Goal: Book appointment/travel/reservation

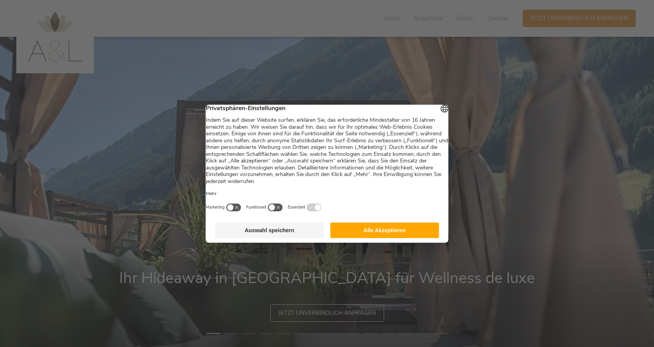
click at [293, 237] on button "Auswahl speichern" at bounding box center [269, 231] width 109 height 16
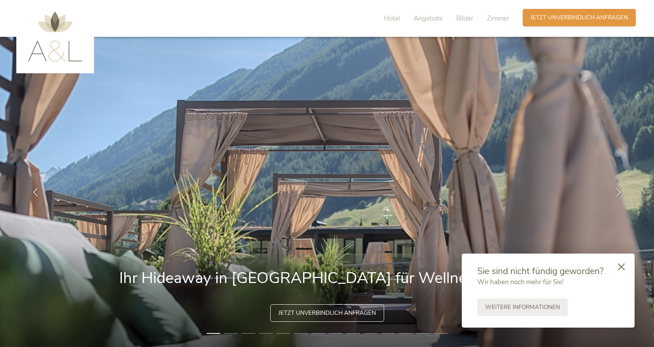
click at [538, 19] on span "Jetzt unverbindlich anfragen" at bounding box center [578, 18] width 97 height 8
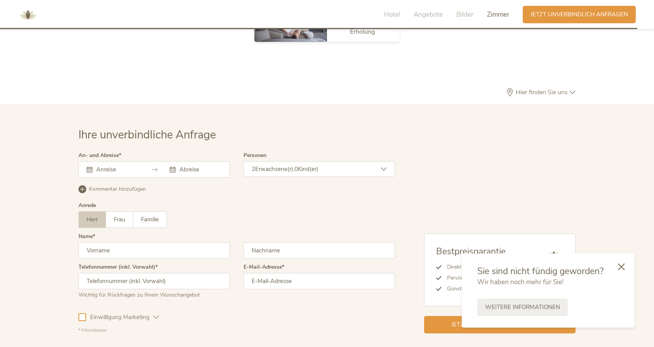
scroll to position [2378, 0]
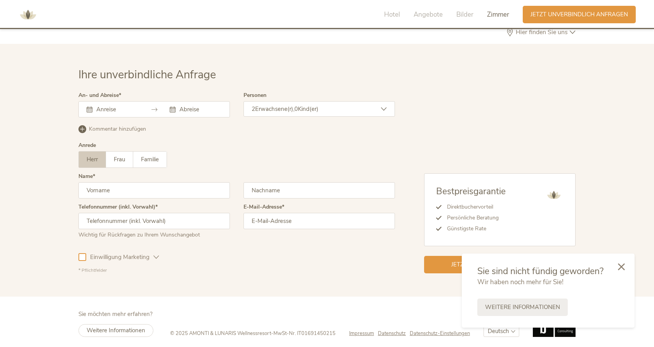
click at [138, 106] on input "text" at bounding box center [116, 110] width 44 height 8
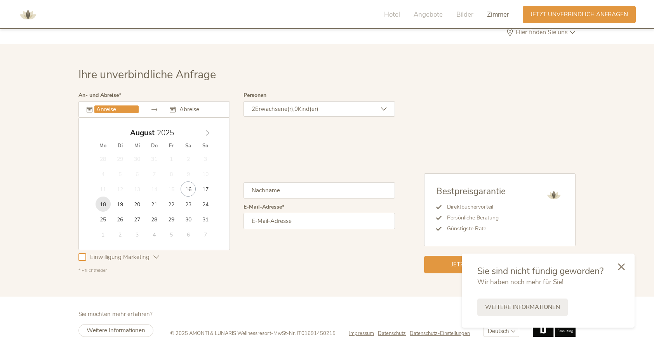
type input "[DATE]"
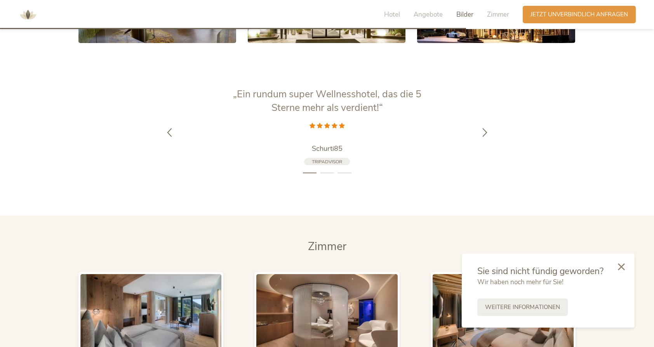
scroll to position [1694, 0]
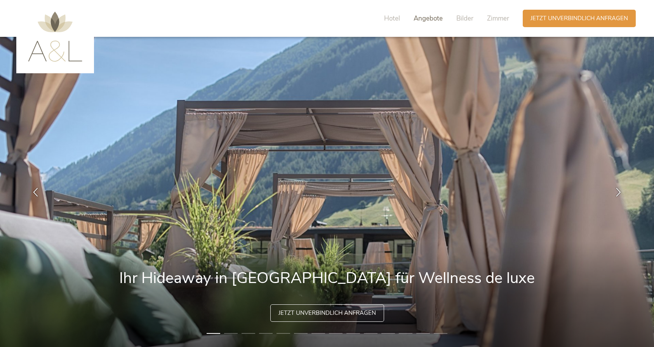
click at [432, 18] on span "Angebote" at bounding box center [427, 18] width 29 height 9
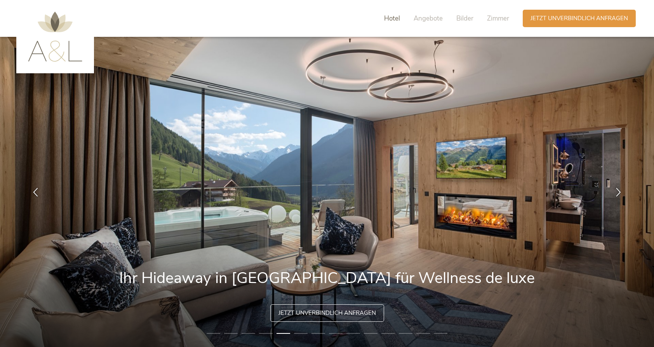
click at [396, 17] on span "Hotel" at bounding box center [392, 18] width 16 height 9
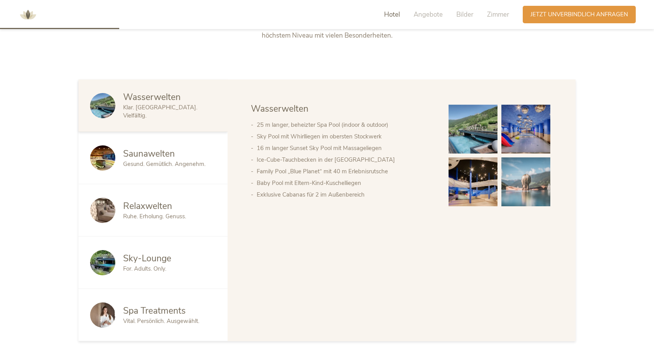
scroll to position [436, 0]
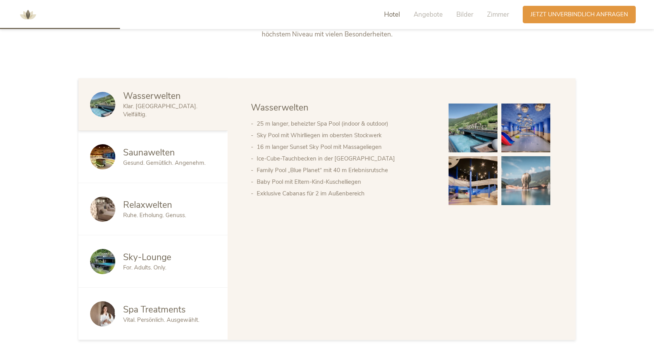
click at [184, 160] on span "Gesund. Gemütlich. Angenehm." at bounding box center [164, 163] width 82 height 8
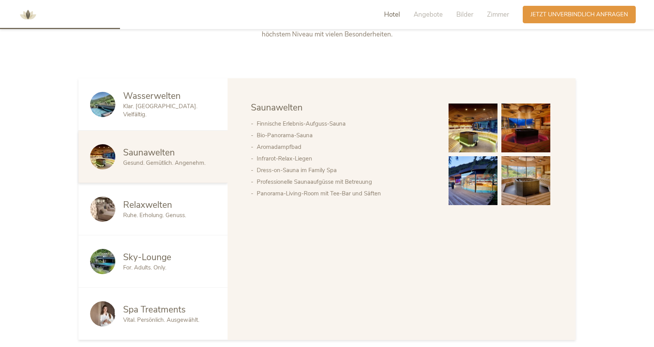
click at [185, 205] on div "Relaxwelten" at bounding box center [169, 205] width 93 height 12
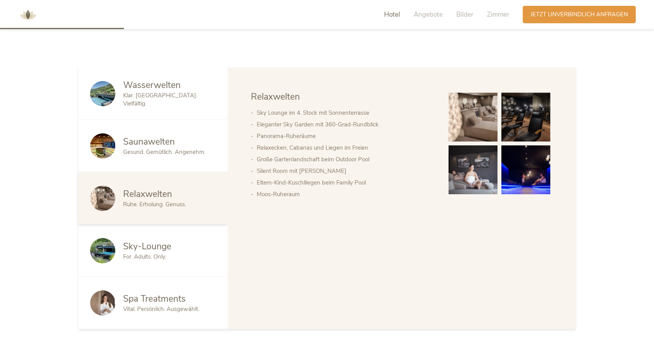
scroll to position [453, 0]
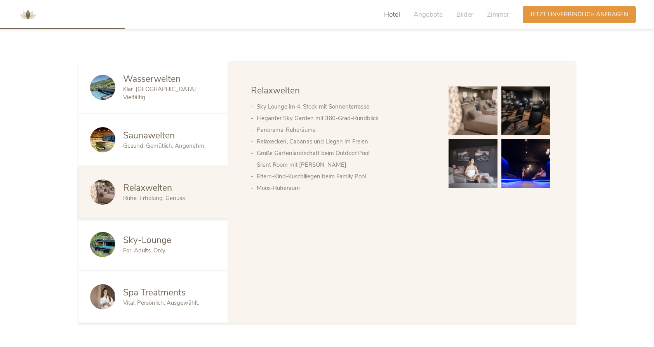
click at [174, 247] on div "For. Adults. Only." at bounding box center [169, 251] width 93 height 8
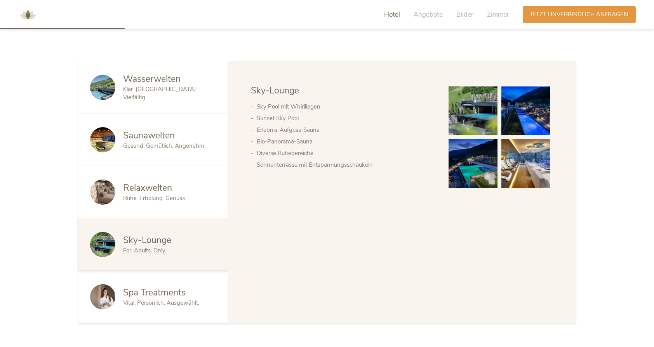
click at [163, 289] on span "Spa Treatments" at bounding box center [154, 293] width 62 height 12
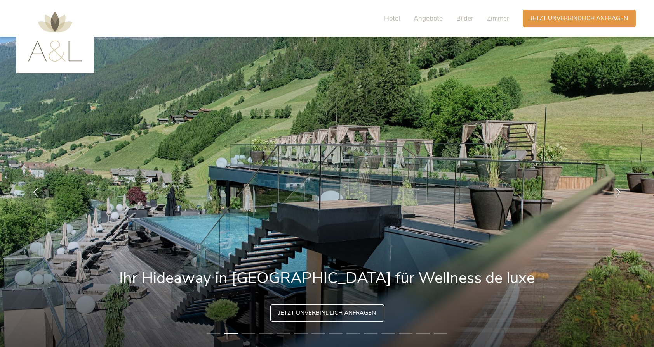
scroll to position [0, 0]
click at [59, 31] on img at bounding box center [55, 37] width 54 height 50
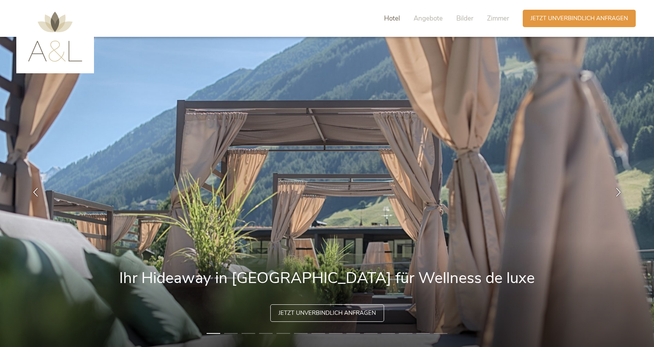
click at [393, 22] on span "Hotel" at bounding box center [392, 18] width 16 height 9
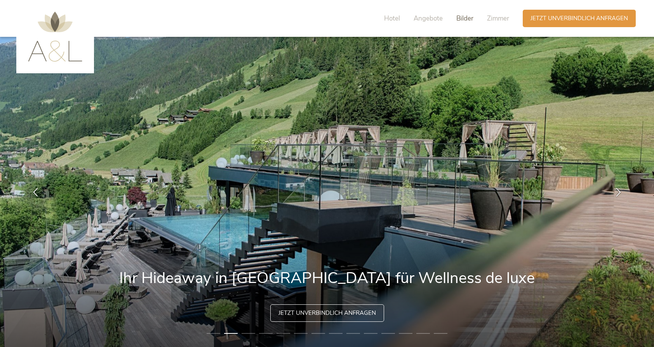
click at [462, 16] on span "Bilder" at bounding box center [464, 18] width 17 height 9
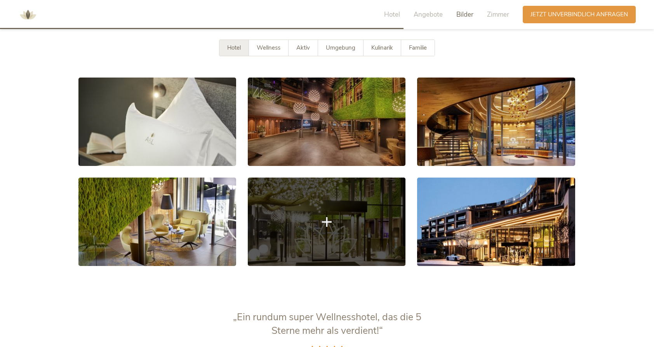
scroll to position [1487, 0]
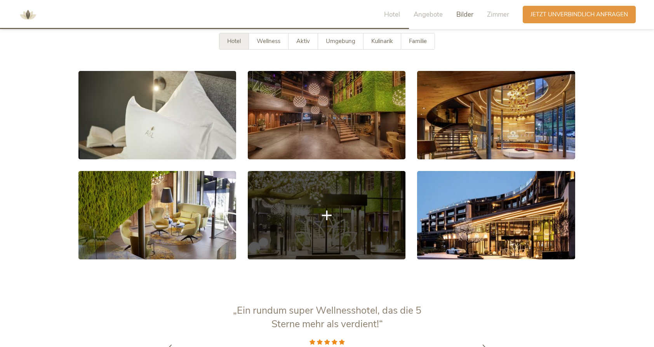
click at [327, 220] on link at bounding box center [327, 215] width 158 height 88
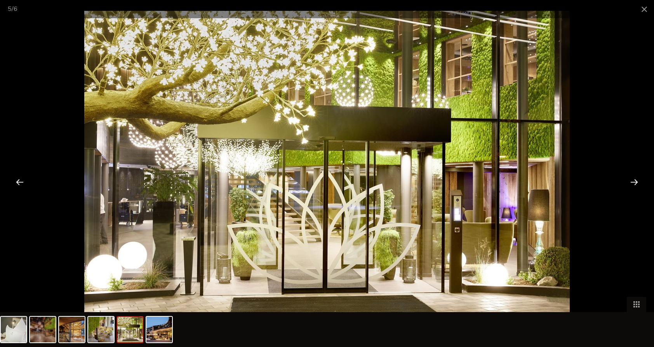
click at [632, 184] on div at bounding box center [634, 182] width 24 height 24
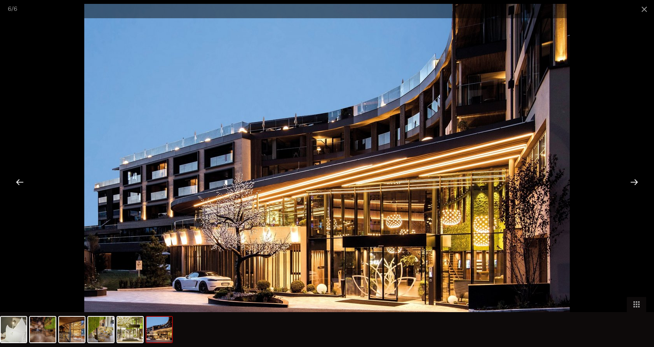
click at [632, 184] on div at bounding box center [634, 182] width 24 height 24
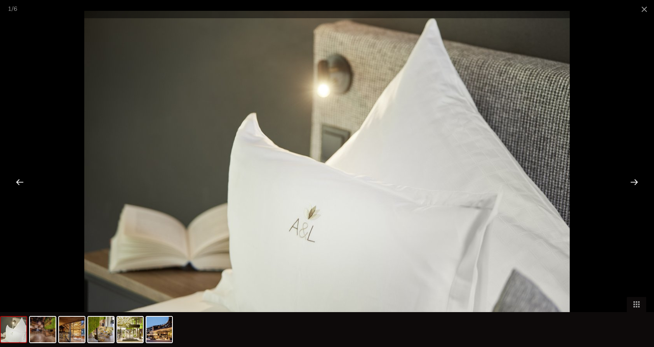
click at [632, 184] on div at bounding box center [634, 182] width 24 height 24
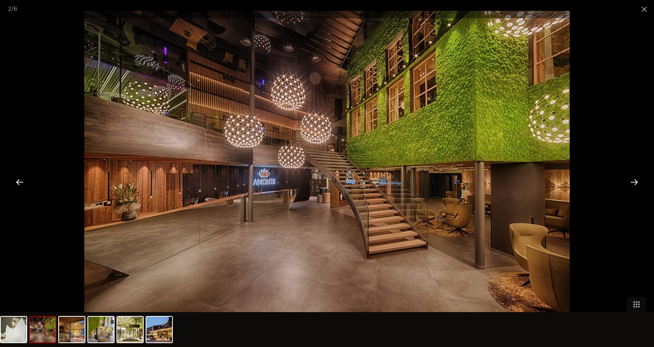
click at [632, 184] on div at bounding box center [634, 182] width 24 height 24
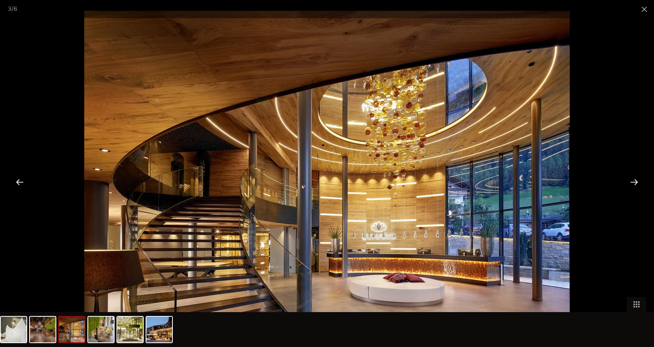
click at [633, 181] on div at bounding box center [634, 182] width 24 height 24
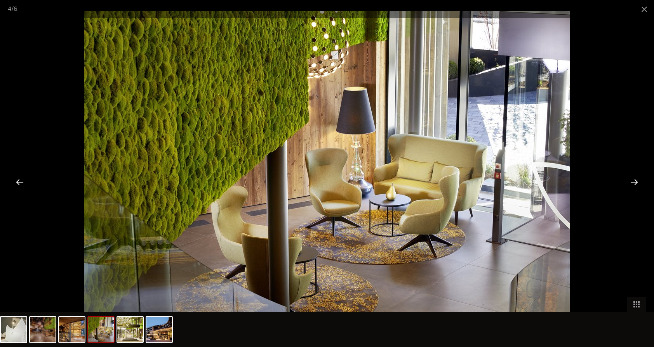
click at [633, 181] on div at bounding box center [634, 182] width 24 height 24
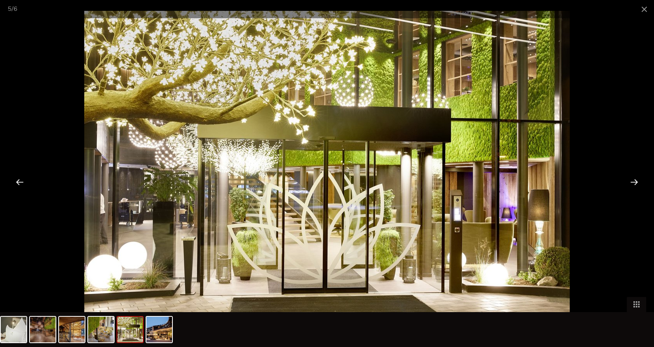
click at [633, 181] on div at bounding box center [634, 182] width 24 height 24
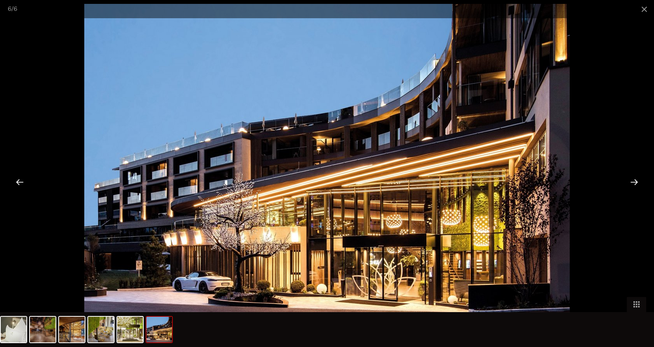
click at [633, 181] on div at bounding box center [634, 182] width 24 height 24
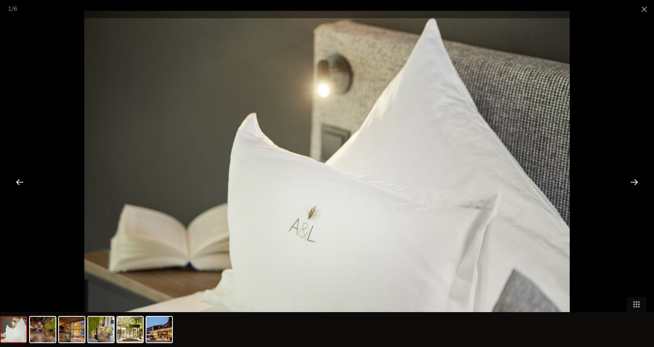
click at [633, 181] on div at bounding box center [634, 182] width 24 height 24
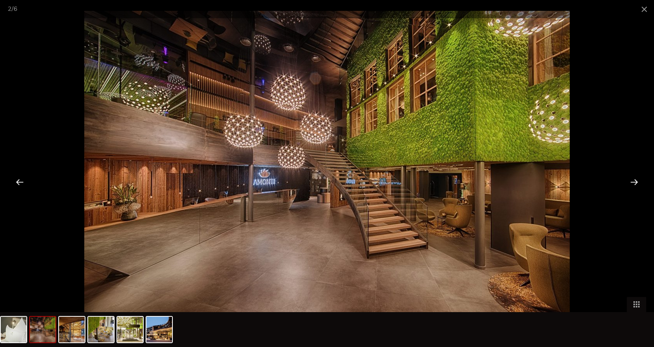
click at [633, 181] on div at bounding box center [634, 182] width 24 height 24
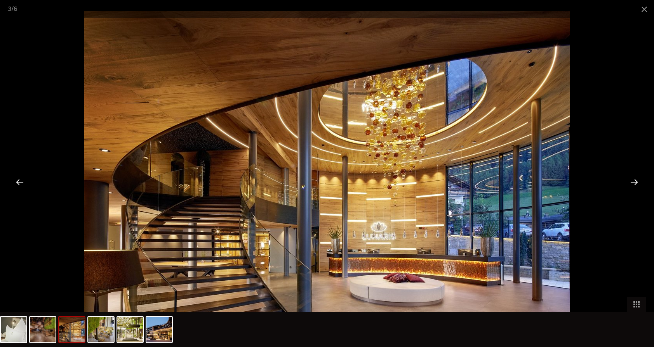
click at [633, 181] on div at bounding box center [634, 182] width 24 height 24
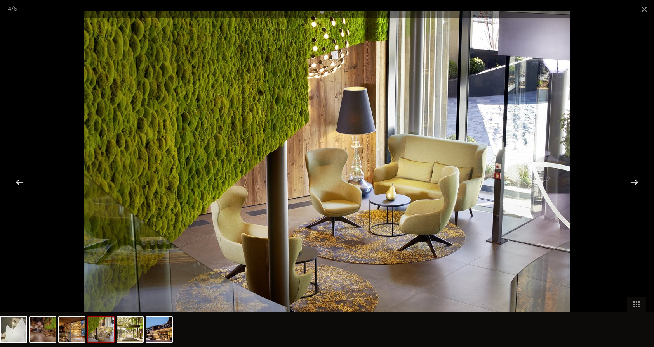
click at [633, 181] on div at bounding box center [634, 182] width 24 height 24
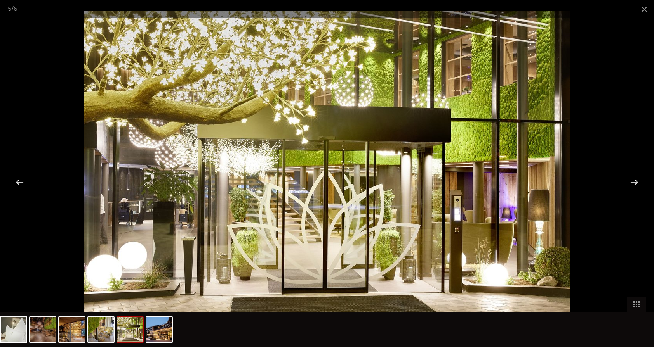
click at [633, 181] on div at bounding box center [634, 182] width 24 height 24
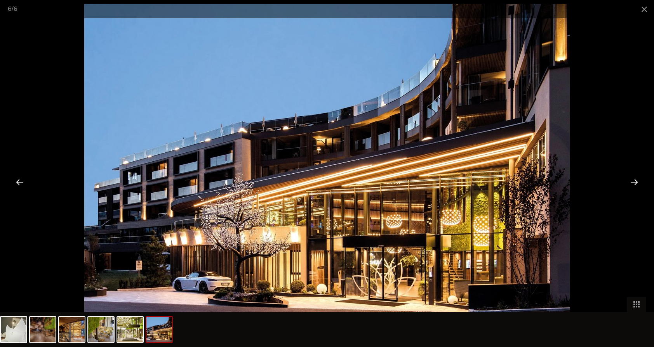
click at [633, 181] on div at bounding box center [634, 182] width 24 height 24
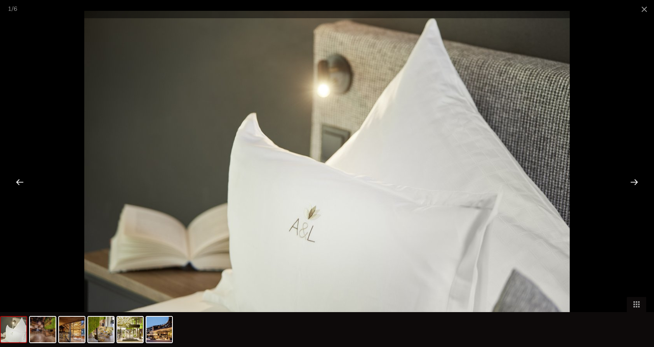
click at [633, 181] on div at bounding box center [634, 182] width 24 height 24
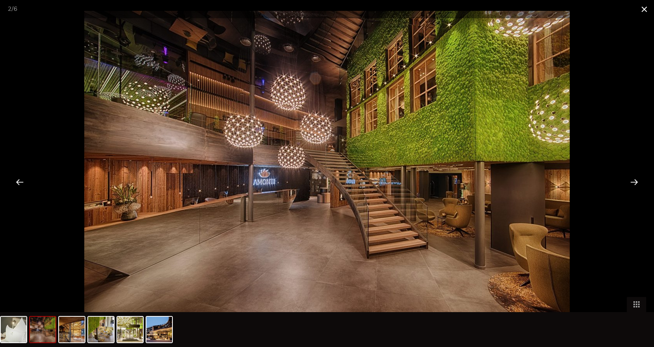
click at [642, 9] on span at bounding box center [643, 9] width 19 height 18
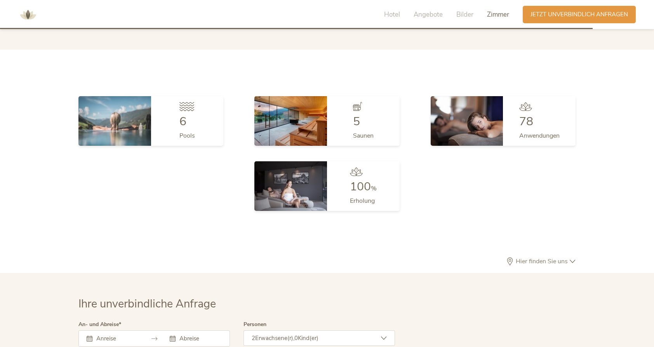
scroll to position [2157, 0]
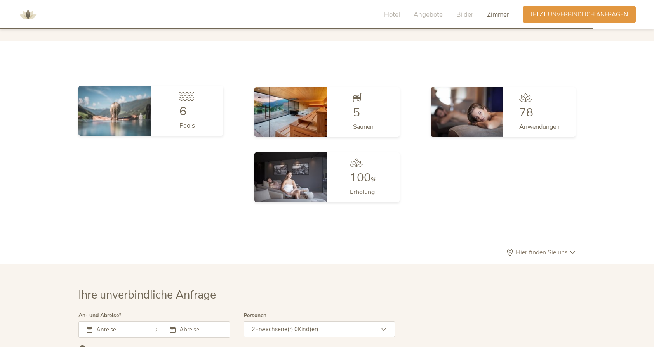
click at [179, 115] on div "6 Pools" at bounding box center [187, 111] width 73 height 50
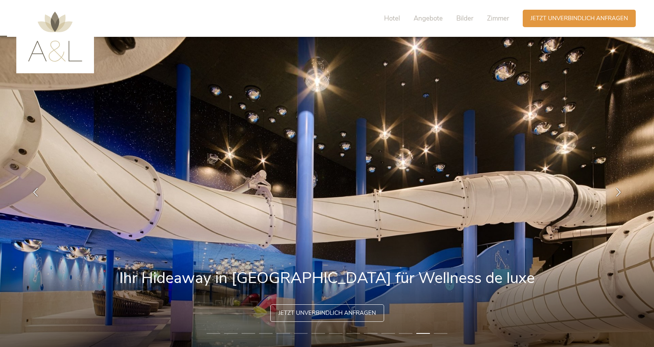
scroll to position [0, 0]
